Goal: Information Seeking & Learning: Learn about a topic

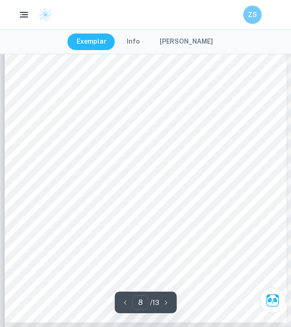
scroll to position [3080, 0]
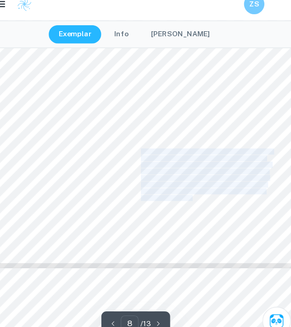
drag, startPoint x: 151, startPoint y: 149, endPoint x: 197, endPoint y: 190, distance: 62.1
click at [197, 190] on div "on the Mean Zone of Inhibition (cm ) of [MEDICAL_DATA] Bacteria This positive r…" at bounding box center [146, 49] width 282 height 398
copy div "With the critical F value of 2.41, it can now be compared to the observed F val…"
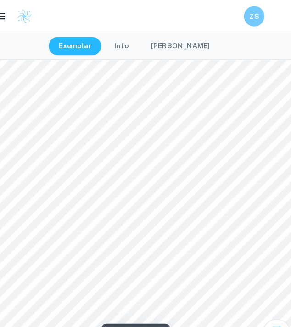
scroll to position [3278, 0]
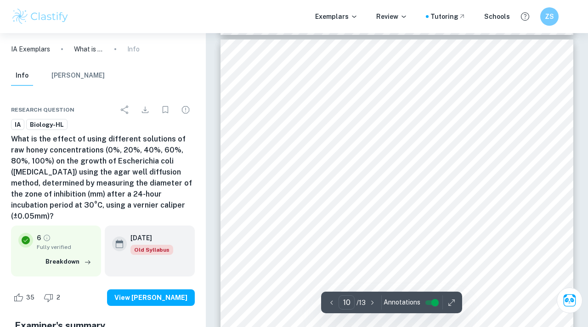
scroll to position [4651, 0]
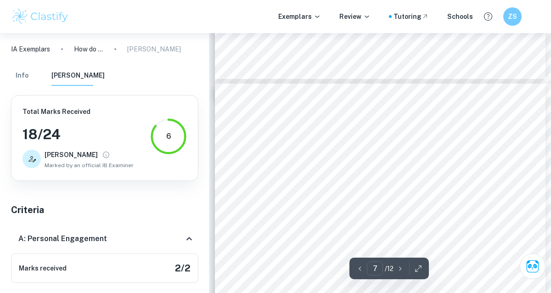
scroll to position [3523, 0]
